Goal: Information Seeking & Learning: Stay updated

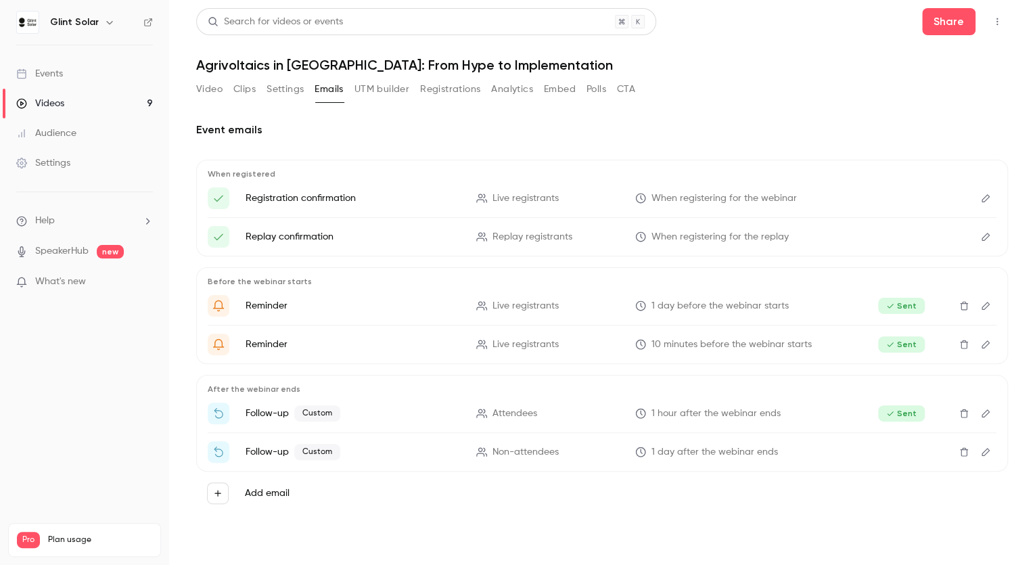
click at [53, 68] on div "Events" at bounding box center [39, 74] width 47 height 14
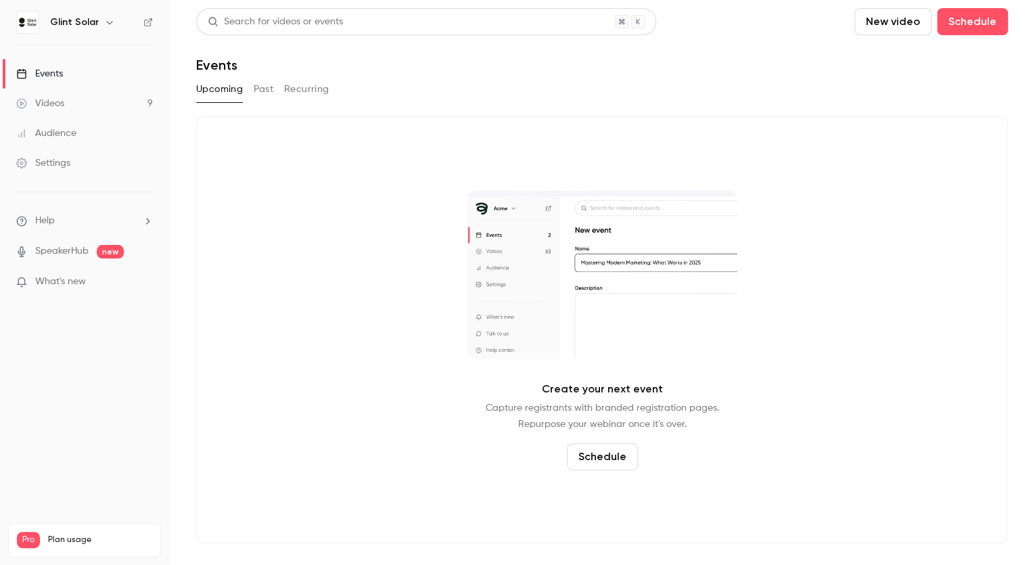
click at [263, 92] on button "Past" at bounding box center [264, 89] width 20 height 22
